Goal: Obtain resource: Obtain resource

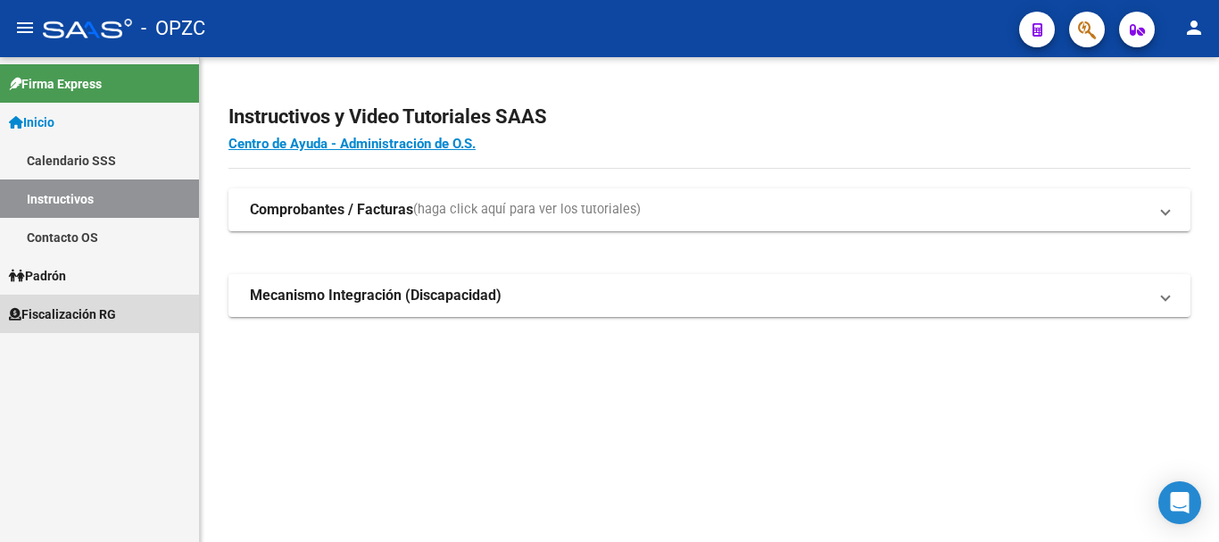
click at [91, 318] on span "Fiscalización RG" at bounding box center [62, 314] width 107 height 20
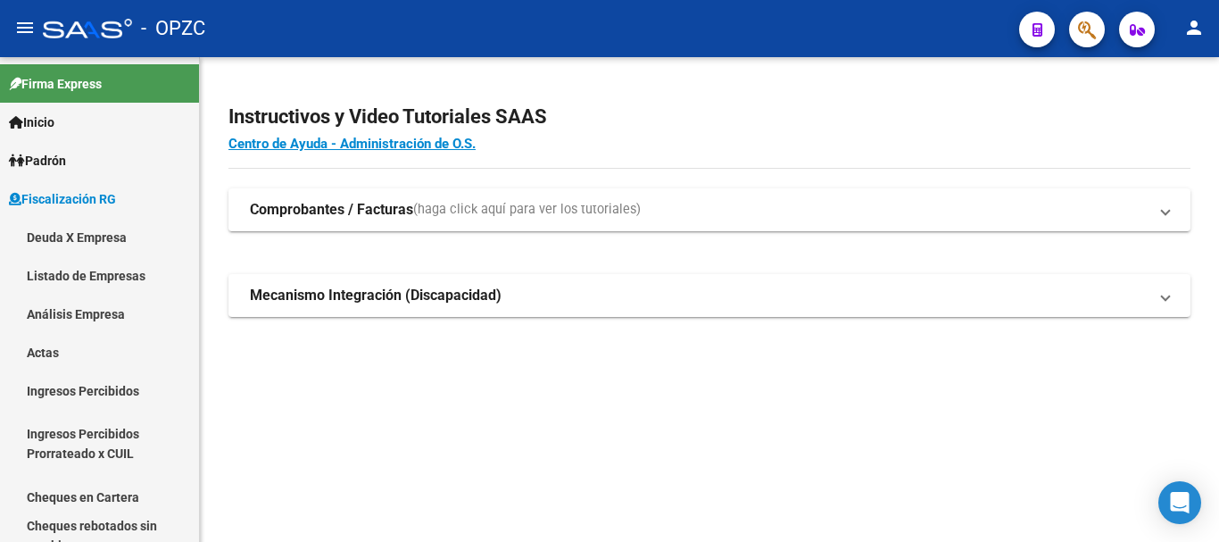
click at [1187, 129] on h2 "Instructivos y Video Tutoriales SAAS" at bounding box center [710, 117] width 962 height 34
click at [1201, 121] on div "Instructivos y Video Tutoriales SAAS Centro de Ayuda - Administración de O.S. C…" at bounding box center [710, 229] width 1020 height 345
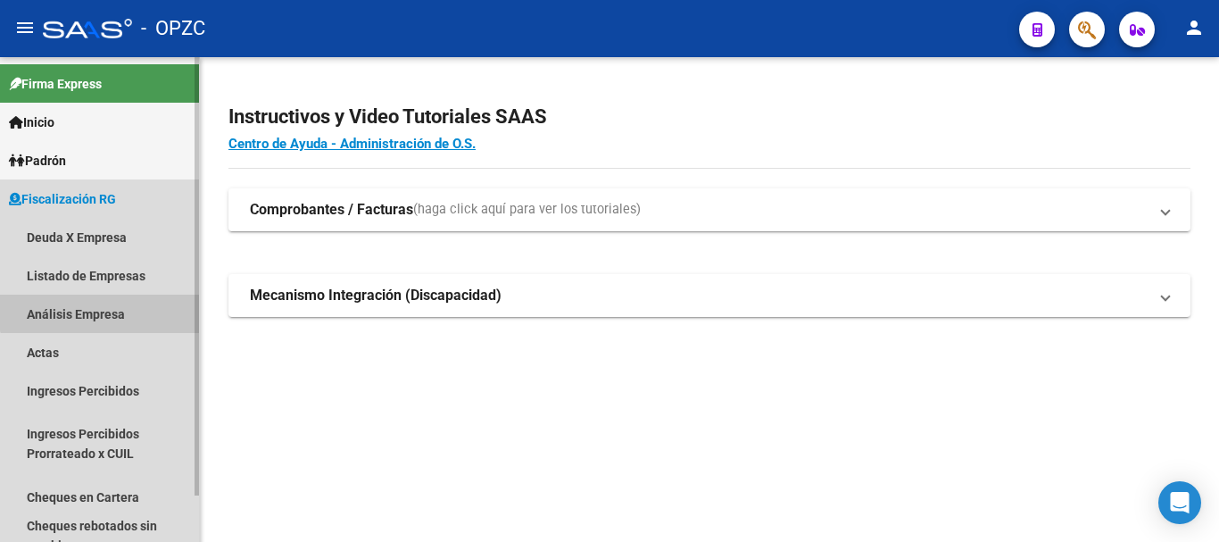
click at [103, 312] on link "Análisis Empresa" at bounding box center [99, 314] width 199 height 38
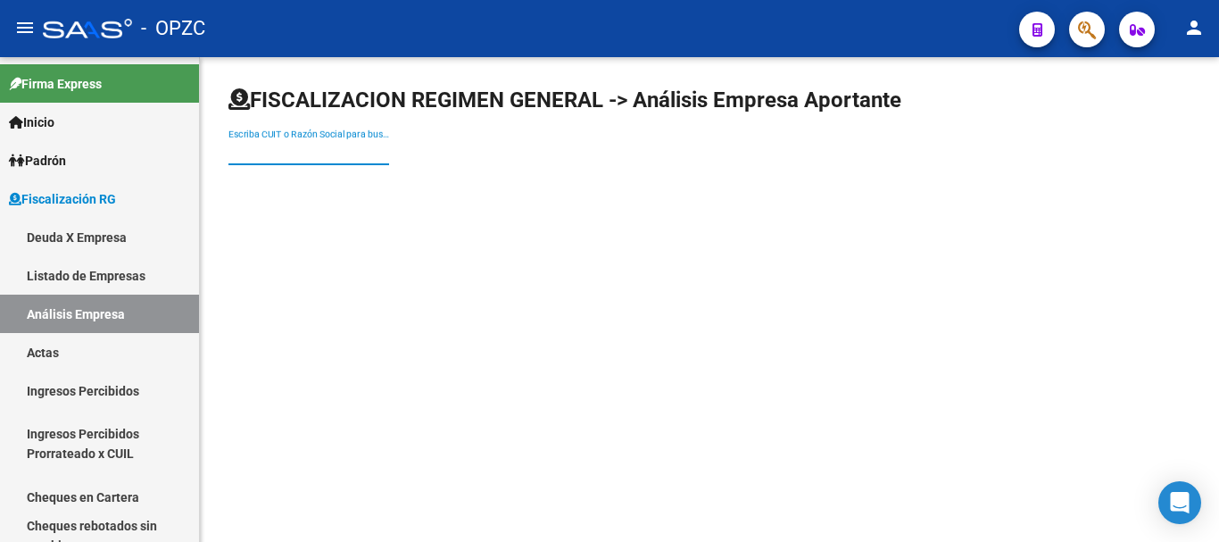
click at [303, 146] on input "Escriba CUIT o Razón Social para buscar" at bounding box center [309, 152] width 161 height 15
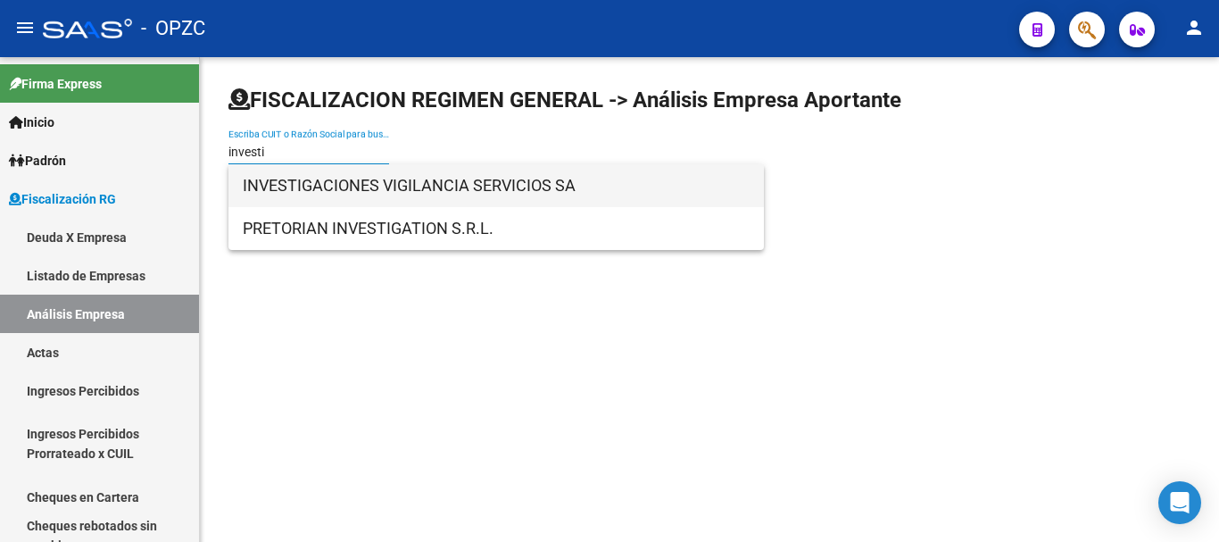
type input "investi"
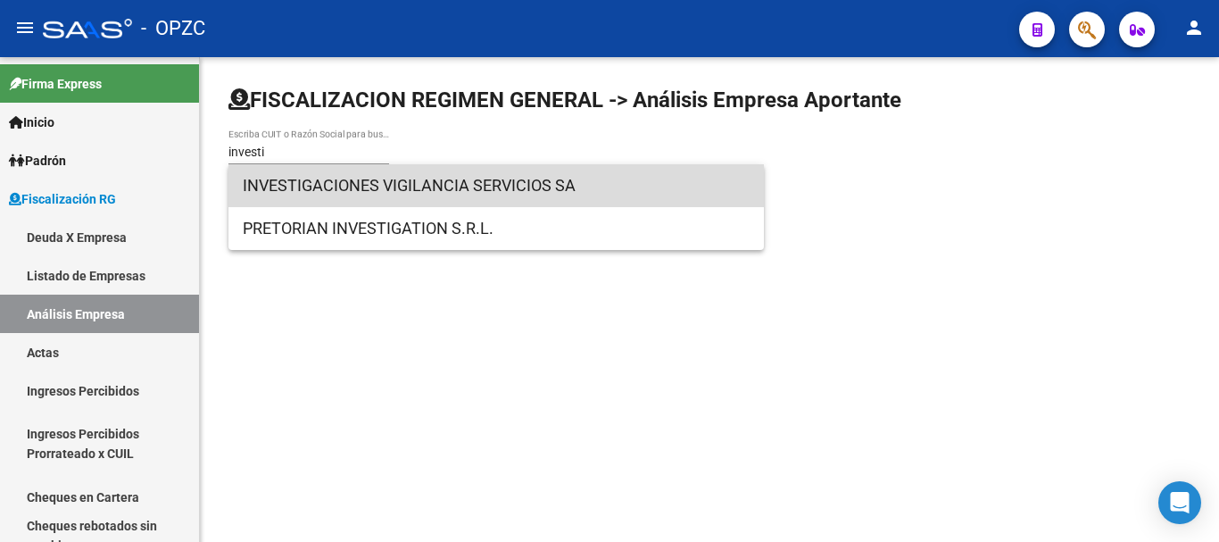
click at [431, 187] on span "INVESTIGACIONES VIGILANCIA SERVICIOS SA" at bounding box center [496, 185] width 507 height 43
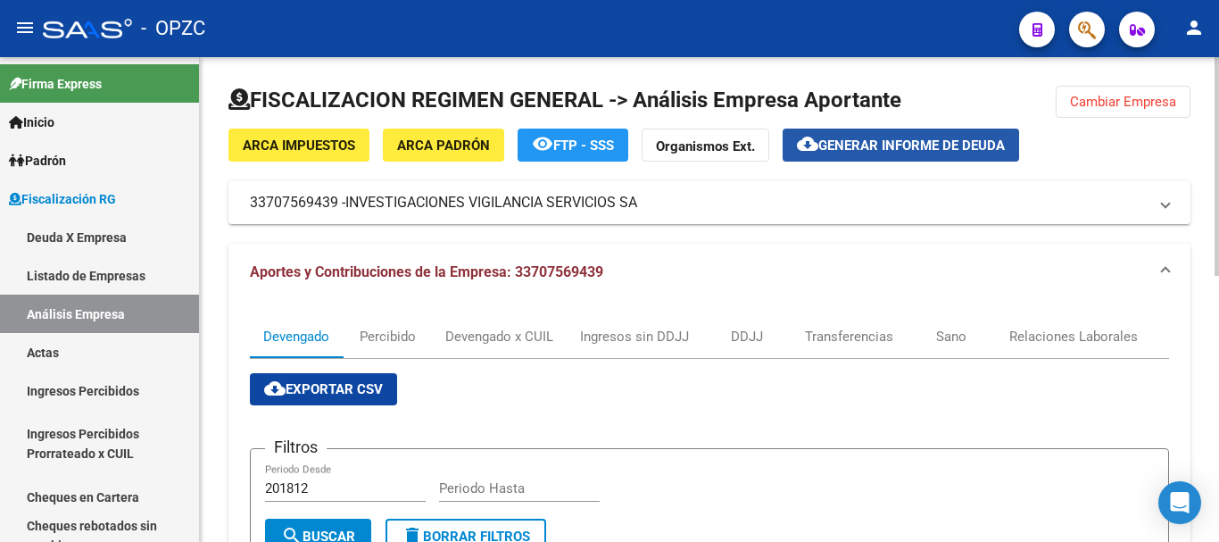
click at [884, 141] on span "Generar informe de deuda" at bounding box center [912, 145] width 187 height 16
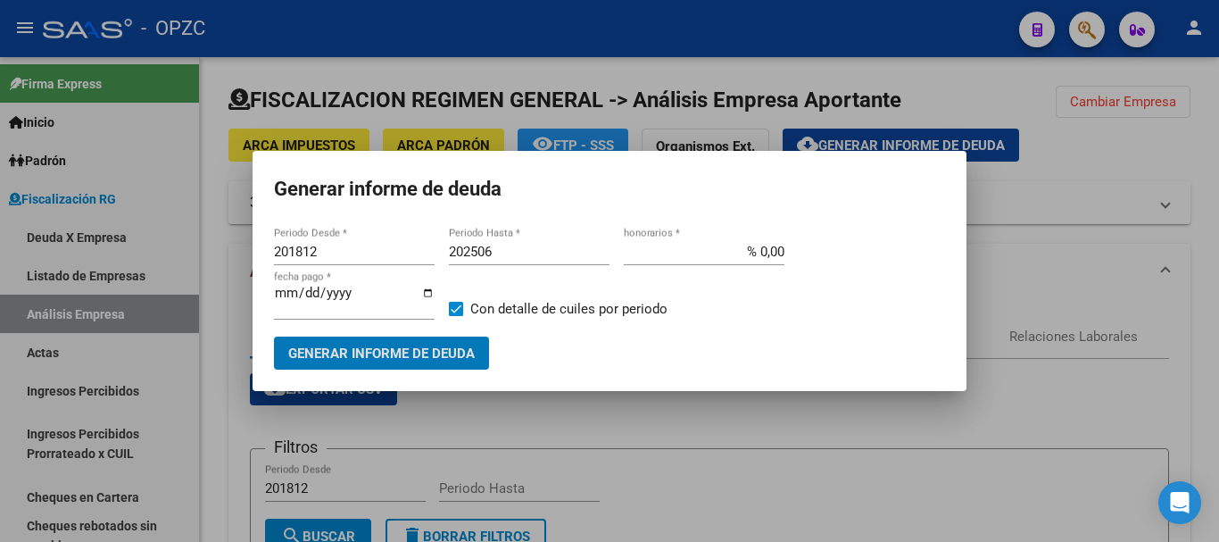
click at [303, 252] on input "201812" at bounding box center [354, 252] width 161 height 16
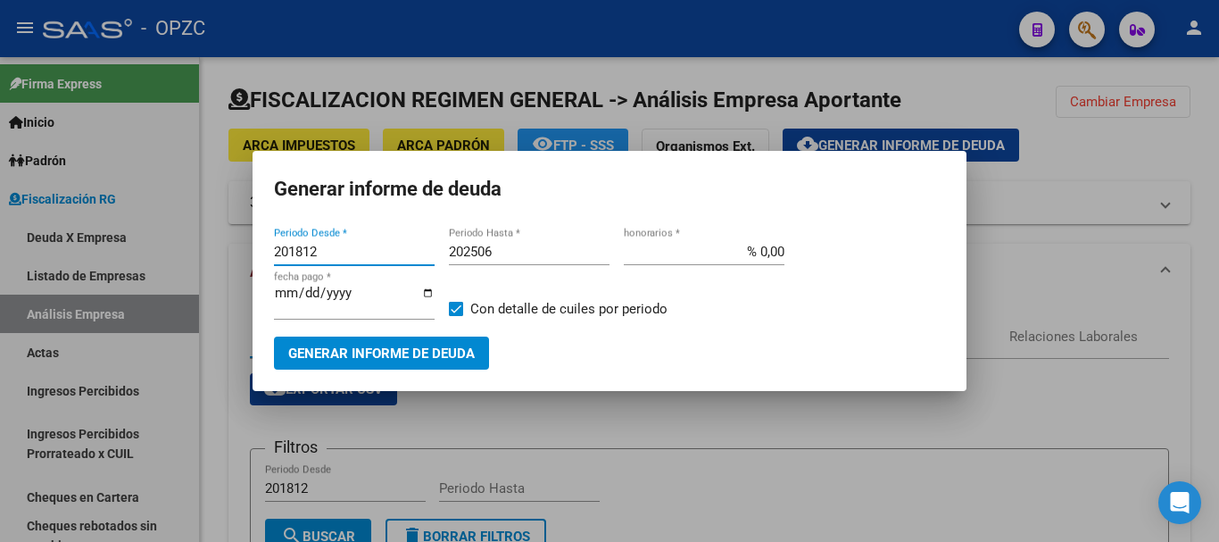
click at [303, 252] on input "201812" at bounding box center [354, 252] width 161 height 16
click at [324, 254] on input "202512" at bounding box center [354, 252] width 161 height 16
type input "202503"
click at [499, 248] on input "202506" at bounding box center [529, 252] width 161 height 16
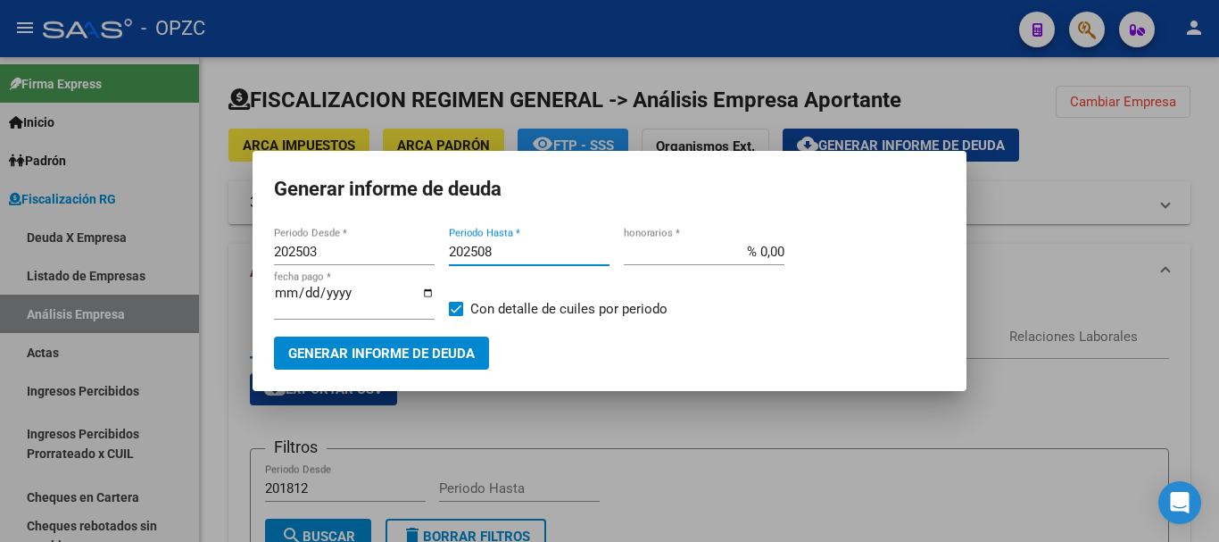
type input "202508"
click at [404, 348] on span "Generar informe de deuda" at bounding box center [381, 353] width 187 height 16
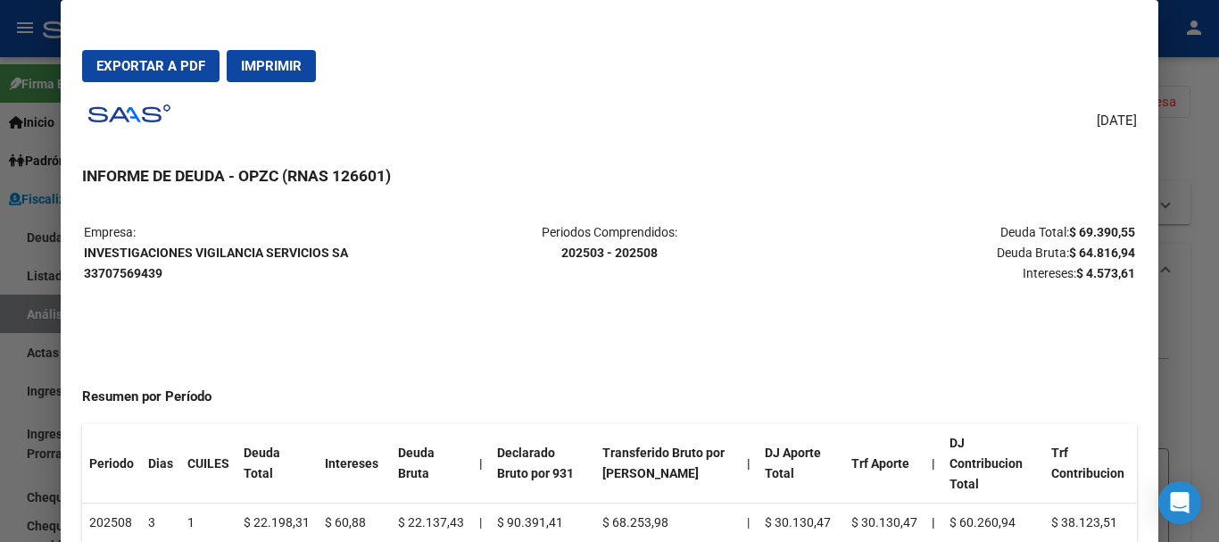
click at [173, 59] on span "Exportar a PDF" at bounding box center [150, 66] width 109 height 16
click at [1182, 100] on div at bounding box center [609, 271] width 1219 height 542
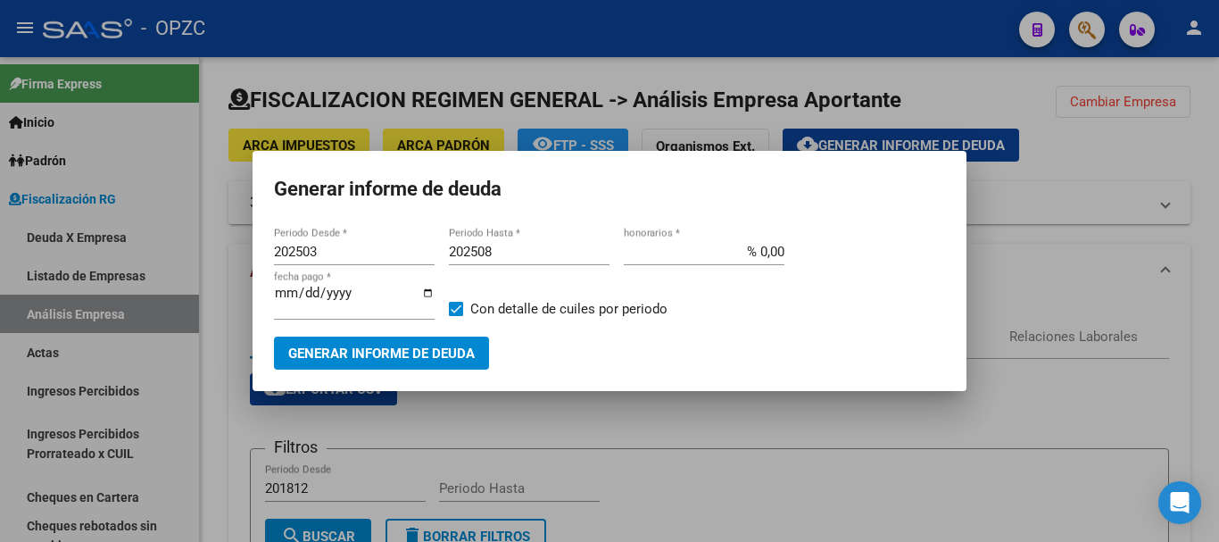
click at [1098, 250] on div at bounding box center [609, 271] width 1219 height 542
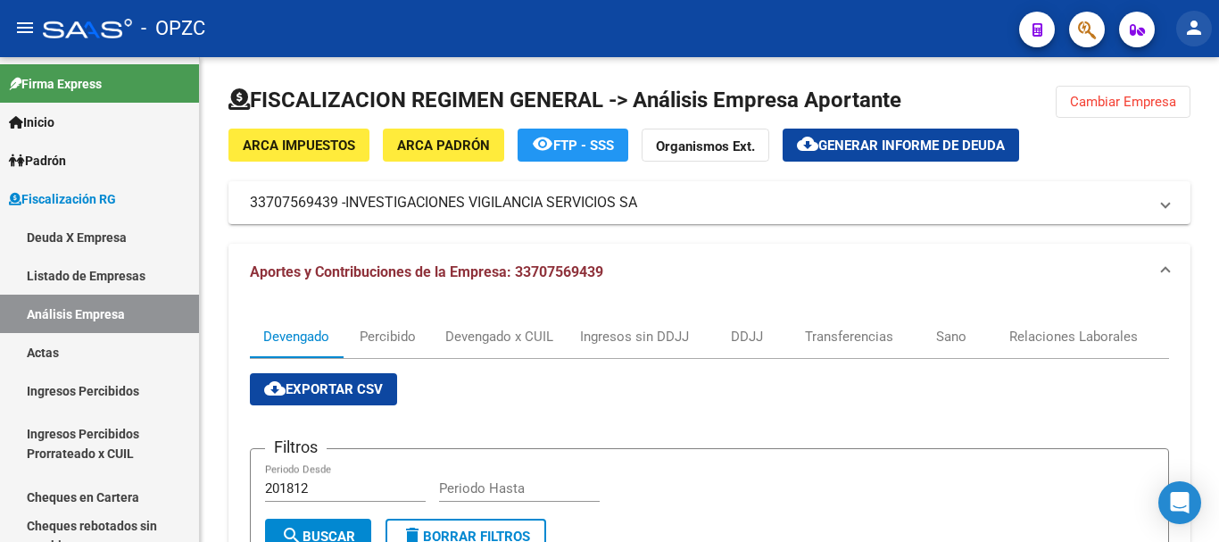
click at [1194, 26] on mat-icon "person" at bounding box center [1194, 27] width 21 height 21
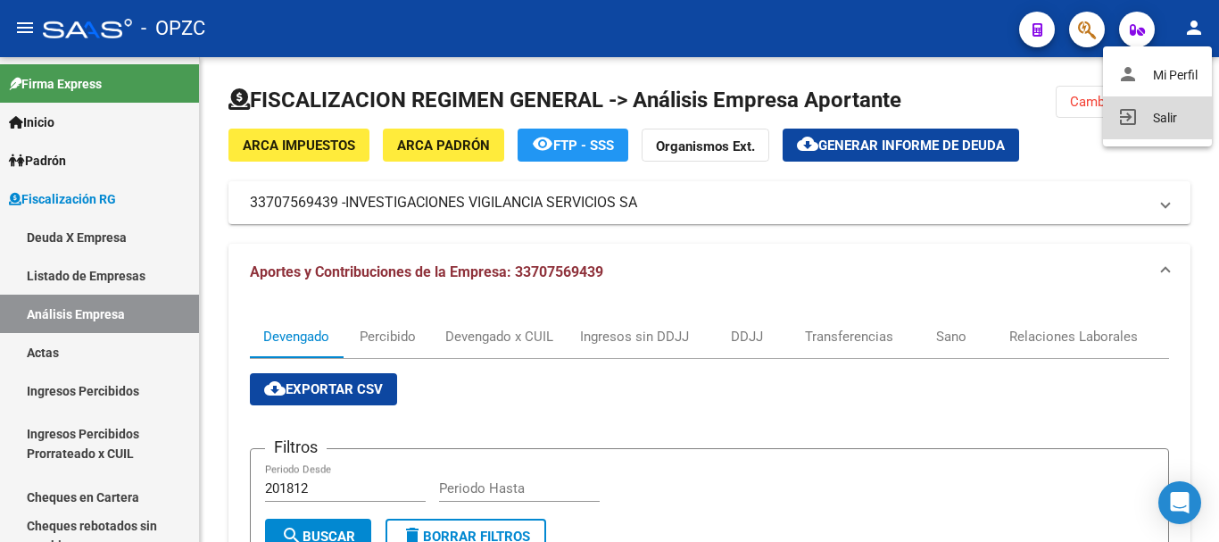
click at [1169, 112] on button "exit_to_app Salir" at bounding box center [1157, 117] width 109 height 43
